Goal: Task Accomplishment & Management: Use online tool/utility

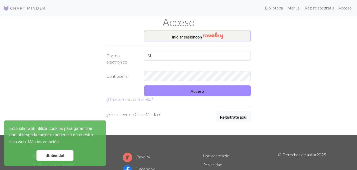
type input "S"
type input "[EMAIL_ADDRESS][DOMAIN_NAME]"
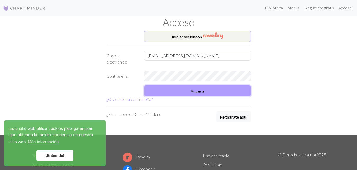
click at [207, 92] on button "Acceso" at bounding box center [197, 91] width 107 height 11
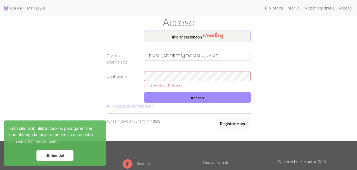
click at [219, 81] on div "error de inicio de sesion" at bounding box center [197, 79] width 113 height 17
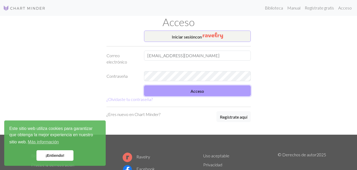
click at [194, 96] on button "Acceso" at bounding box center [197, 91] width 107 height 11
click at [211, 94] on button "Acceso" at bounding box center [197, 91] width 107 height 11
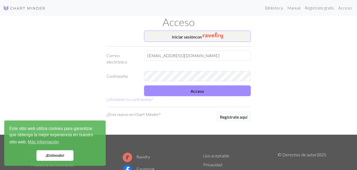
click at [233, 124] on div "Iniciar sesión con Correo electrónico [EMAIL_ADDRESS][DOMAIN_NAME] Contraseña A…" at bounding box center [178, 83] width 150 height 104
click at [236, 117] on font "Regístrate aquí" at bounding box center [233, 117] width 27 height 5
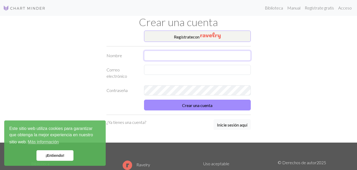
click at [191, 55] on input "text" at bounding box center [197, 56] width 107 height 10
type input "[PERSON_NAME]"
click at [199, 72] on input "text" at bounding box center [197, 70] width 107 height 10
type input "[PERSON_NAME][EMAIL_ADDRESS][PERSON_NAME][DOMAIN_NAME]"
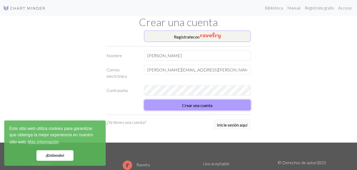
click at [192, 104] on font "Crear una cuenta" at bounding box center [197, 105] width 30 height 5
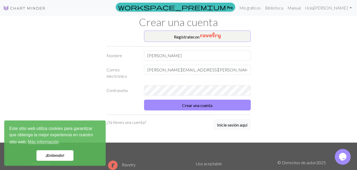
click at [58, 156] on font "¡Entiendo!" at bounding box center [54, 156] width 19 height 4
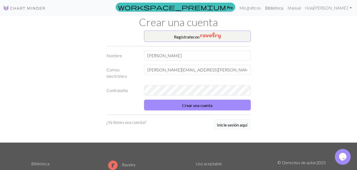
click at [275, 8] on font "Biblioteca" at bounding box center [274, 7] width 18 height 5
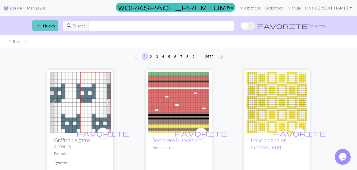
click at [45, 21] on button "add Nuevo" at bounding box center [45, 25] width 26 height 11
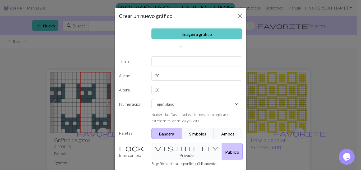
click at [212, 32] on link "Imagen a gráfico" at bounding box center [196, 34] width 91 height 11
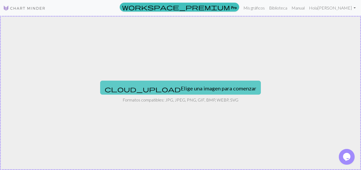
click at [202, 89] on font "Elige una imagen para comenzar" at bounding box center [218, 88] width 75 height 6
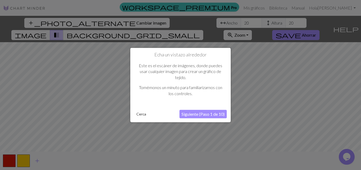
click at [204, 114] on font "Siguiente (Paso 1 de 10)" at bounding box center [202, 114] width 43 height 5
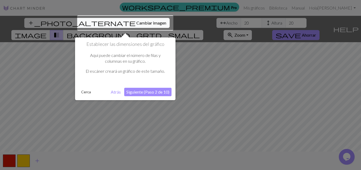
click at [113, 22] on div at bounding box center [125, 22] width 96 height 15
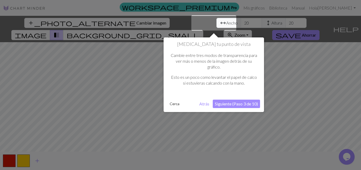
click at [246, 101] on button "Siguiente (Paso 3 de 10)" at bounding box center [235, 104] width 47 height 8
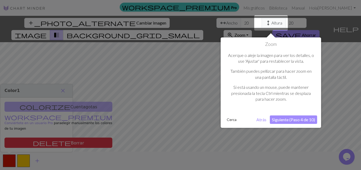
click at [288, 122] on font "Siguiente (Paso 4 de 10)" at bounding box center [293, 119] width 43 height 5
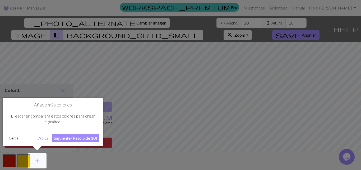
click at [68, 140] on font "Siguiente (Paso 5 de 10)" at bounding box center [75, 138] width 43 height 5
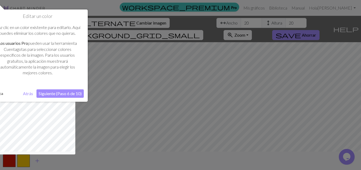
click at [62, 92] on font "Siguiente (Paso 6 de 10)" at bounding box center [60, 93] width 43 height 5
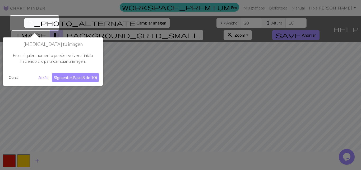
click at [78, 80] on font "Siguiente (Paso 8 de 10)" at bounding box center [75, 77] width 43 height 5
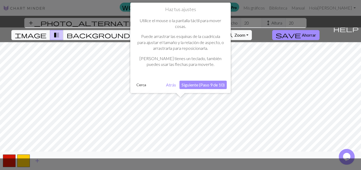
click at [220, 85] on font "Siguiente (Paso 9 de 10)" at bounding box center [202, 84] width 43 height 5
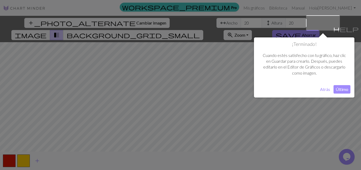
click at [343, 91] on font "Último" at bounding box center [341, 89] width 13 height 5
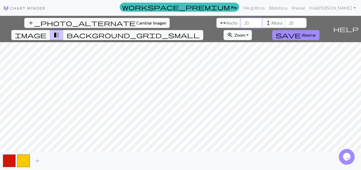
drag, startPoint x: 112, startPoint y: 24, endPoint x: 105, endPoint y: 23, distance: 7.7
click at [240, 23] on input "20" at bounding box center [250, 23] width 21 height 10
type input "40"
drag, startPoint x: 159, startPoint y: 23, endPoint x: 151, endPoint y: 24, distance: 8.2
click at [285, 24] on input "20" at bounding box center [295, 23] width 21 height 10
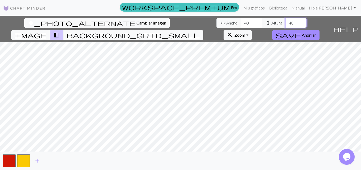
type input "40"
click at [120, 152] on div "add_photo_alternate Cambiar imagen arrow_range Ancho 40 height Altura 40 image …" at bounding box center [180, 93] width 361 height 154
click at [319, 30] on button "save Ahorrar" at bounding box center [295, 35] width 47 height 10
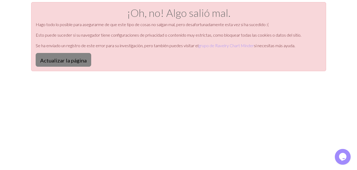
click at [73, 62] on font "Actualizar la página" at bounding box center [63, 60] width 46 height 6
